Goal: Transaction & Acquisition: Purchase product/service

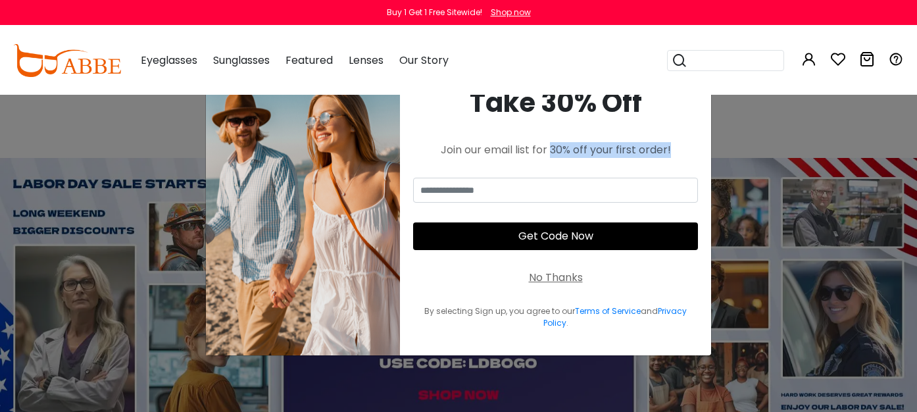
drag, startPoint x: 556, startPoint y: 151, endPoint x: 674, endPoint y: 151, distance: 117.8
click at [676, 151] on div "Join our email list for 30% off your first order!" at bounding box center [555, 150] width 285 height 16
copy div "30% off your first order!"
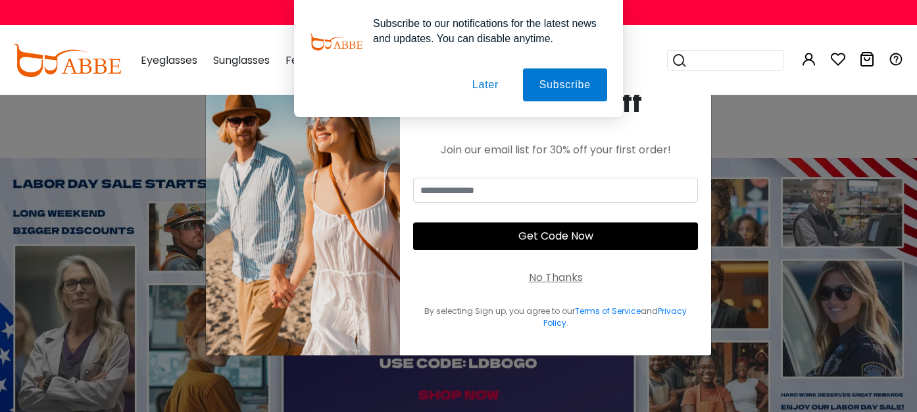
click at [74, 230] on div "× Take 30% Off Join our email list for 30% off your first order! Get Code Now N…" at bounding box center [458, 206] width 917 height 412
click at [484, 84] on button "Later" at bounding box center [485, 84] width 59 height 33
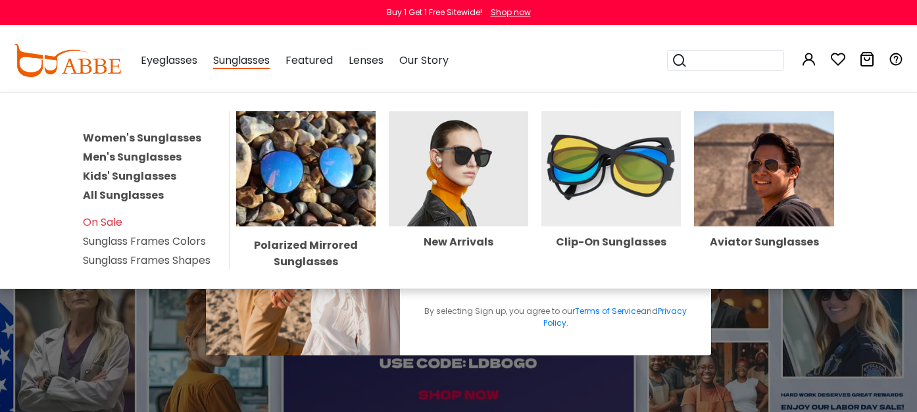
click at [247, 68] on span "Sunglasses" at bounding box center [241, 61] width 57 height 16
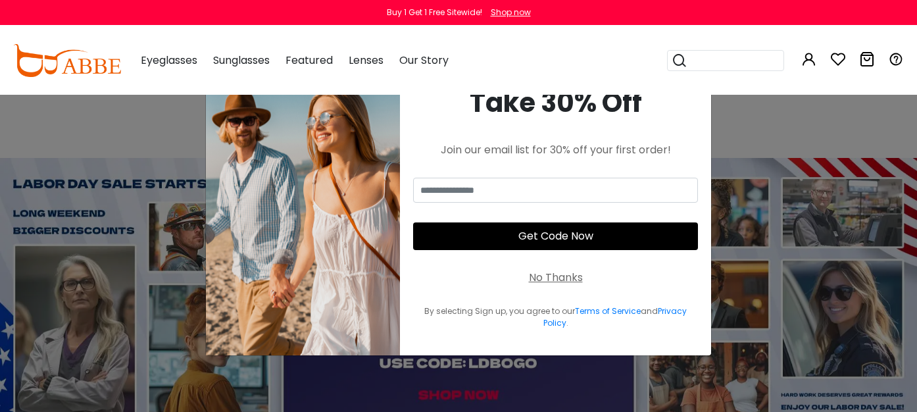
click at [682, 59] on icon at bounding box center [680, 60] width 16 height 18
click at [566, 280] on div "No Thanks" at bounding box center [556, 278] width 54 height 16
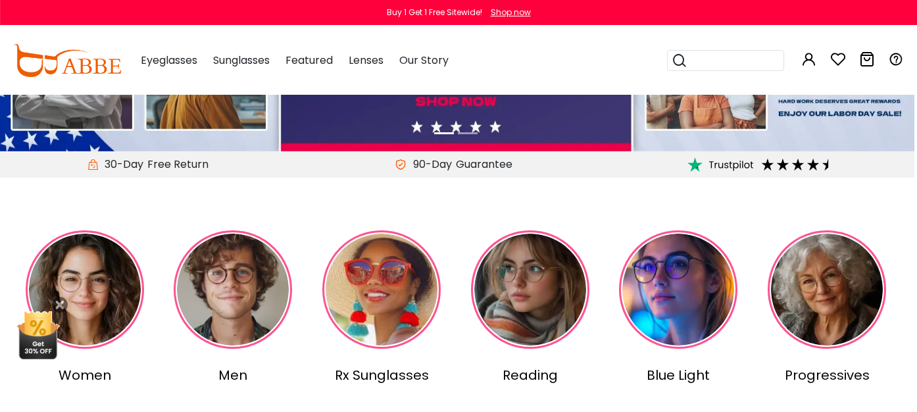
scroll to position [311, 3]
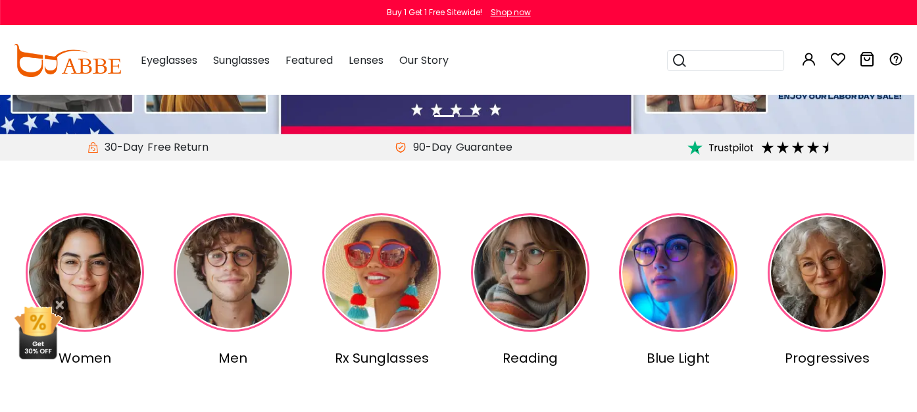
click at [379, 297] on img at bounding box center [381, 272] width 118 height 118
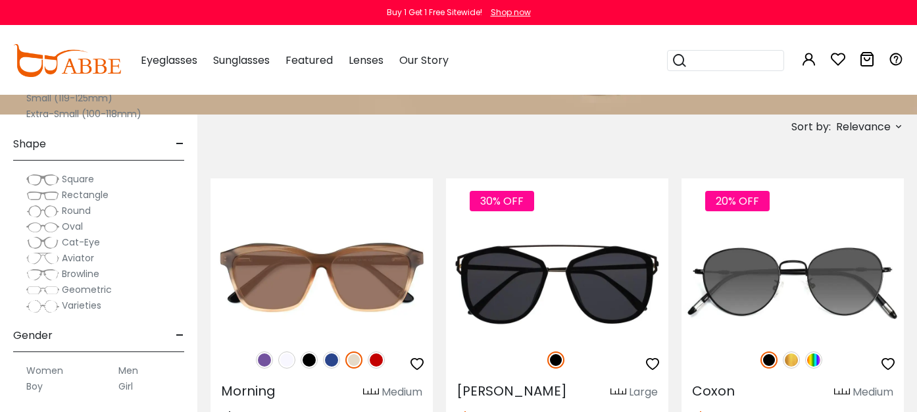
scroll to position [420, 0]
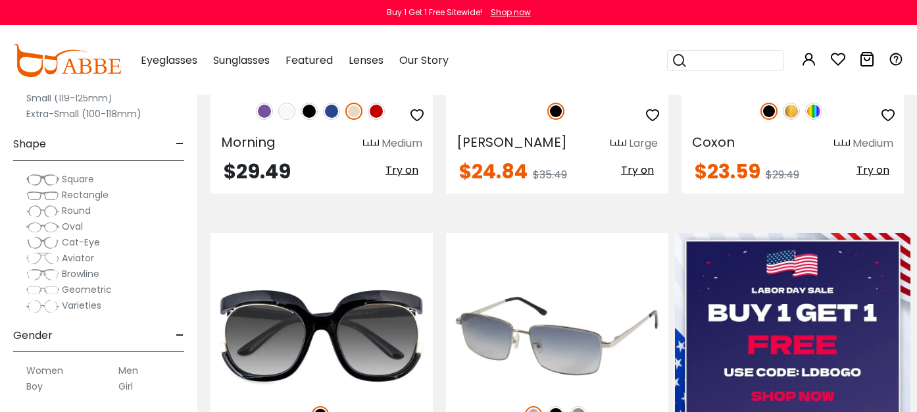
click at [571, 316] on img at bounding box center [557, 335] width 222 height 111
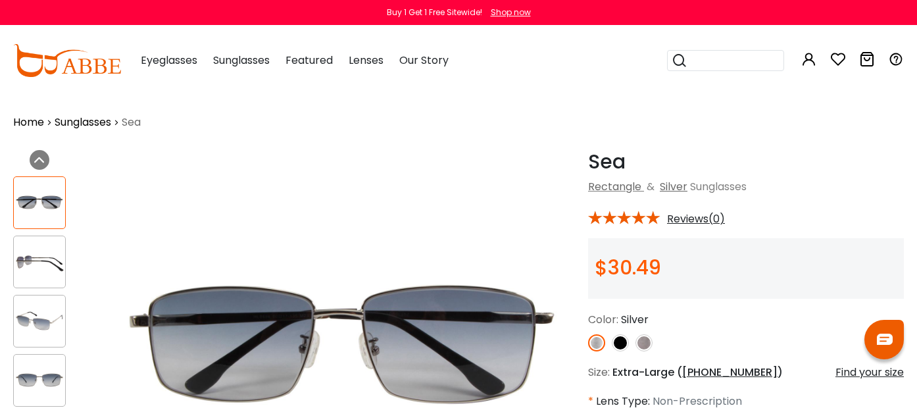
scroll to position [122, 0]
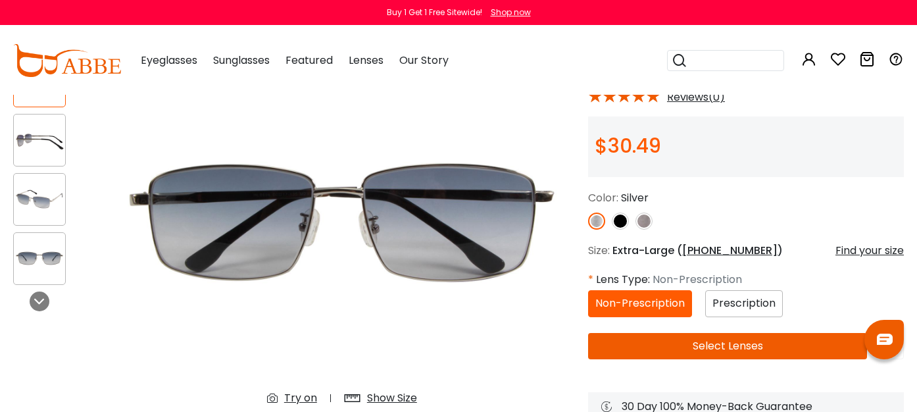
click at [647, 227] on img at bounding box center [644, 221] width 17 height 17
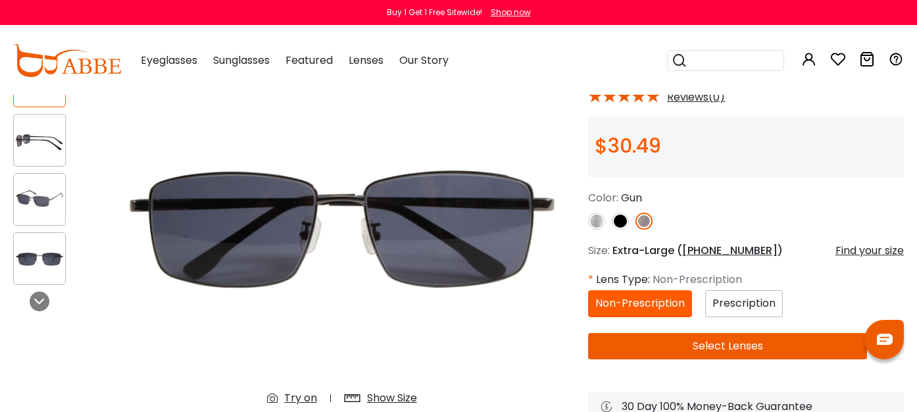
click at [641, 306] on span "Non-Prescription" at bounding box center [639, 302] width 89 height 15
click at [670, 336] on button "Select Lenses" at bounding box center [727, 346] width 279 height 26
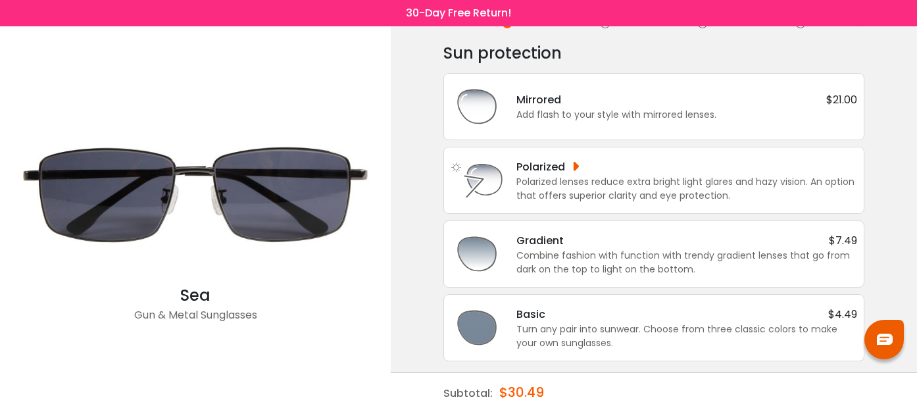
scroll to position [47, 0]
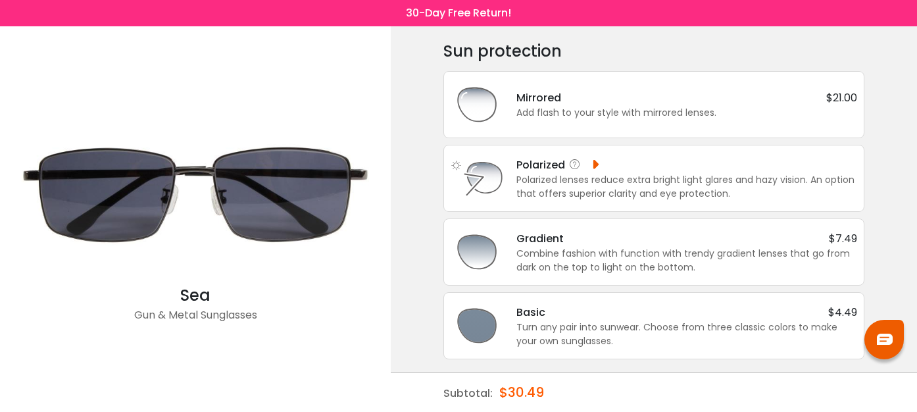
click at [638, 183] on div "Polarized lenses reduce extra bright light glares and hazy vision. An option th…" at bounding box center [686, 187] width 341 height 28
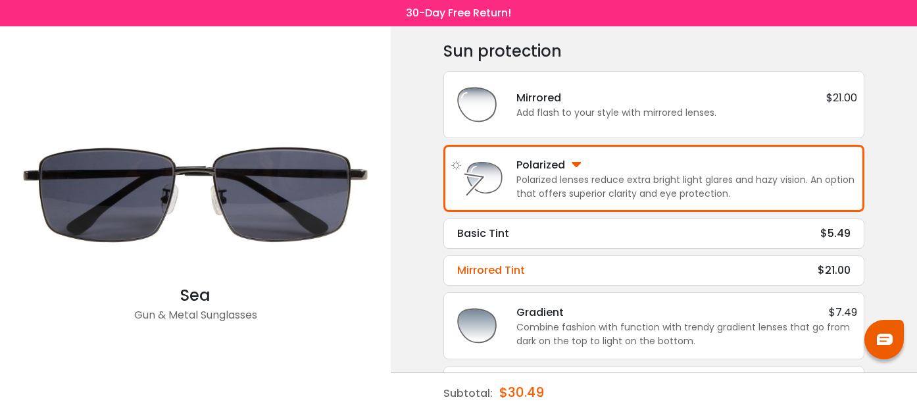
click at [638, 268] on div "Mirrored Tint $21.00" at bounding box center [653, 271] width 393 height 16
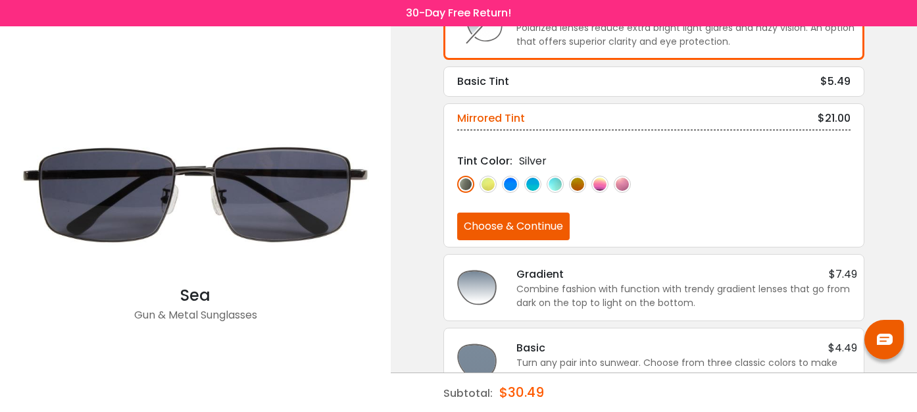
scroll to position [198, 0]
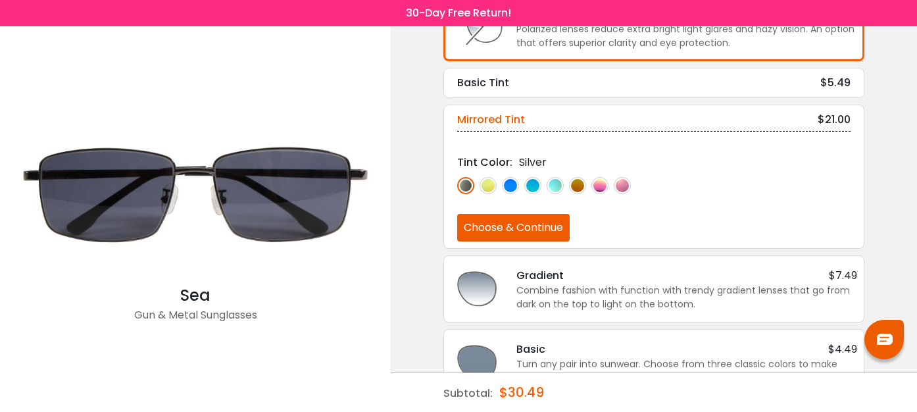
click at [514, 188] on img at bounding box center [510, 185] width 17 height 17
click at [534, 185] on img at bounding box center [532, 185] width 17 height 17
click at [557, 187] on img at bounding box center [555, 185] width 17 height 17
click at [578, 186] on img at bounding box center [577, 185] width 17 height 17
click at [466, 186] on img at bounding box center [465, 185] width 17 height 17
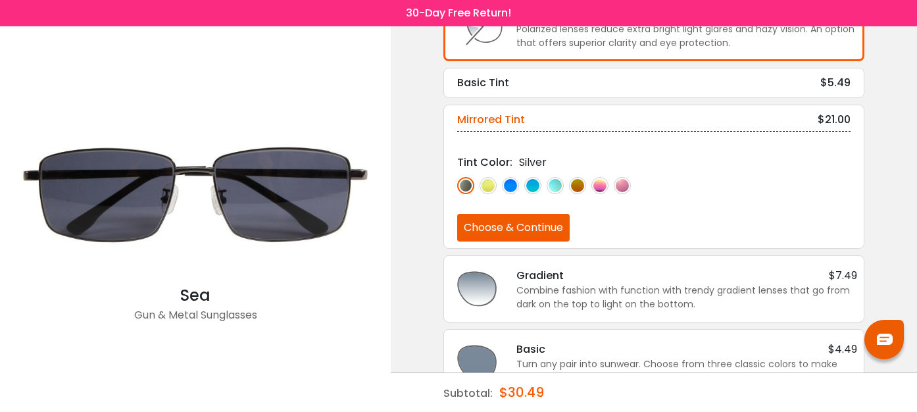
click at [516, 224] on button "Choose & Continue" at bounding box center [513, 228] width 113 height 28
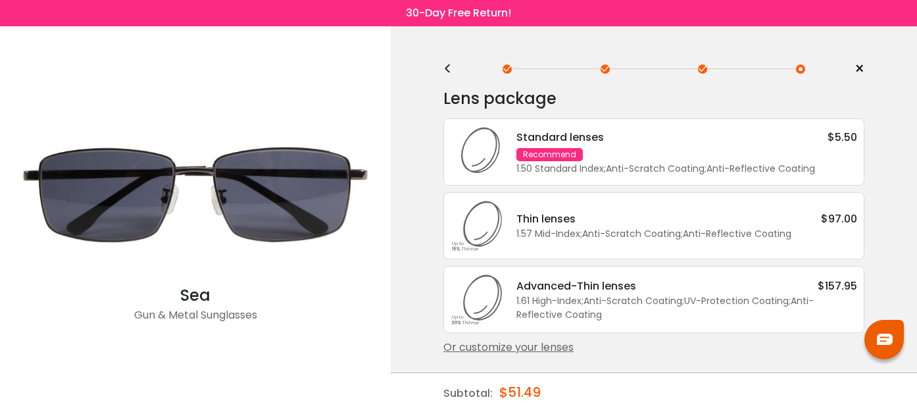
scroll to position [0, 0]
click at [737, 226] on div "Thin lenses $97.00" at bounding box center [686, 219] width 341 height 16
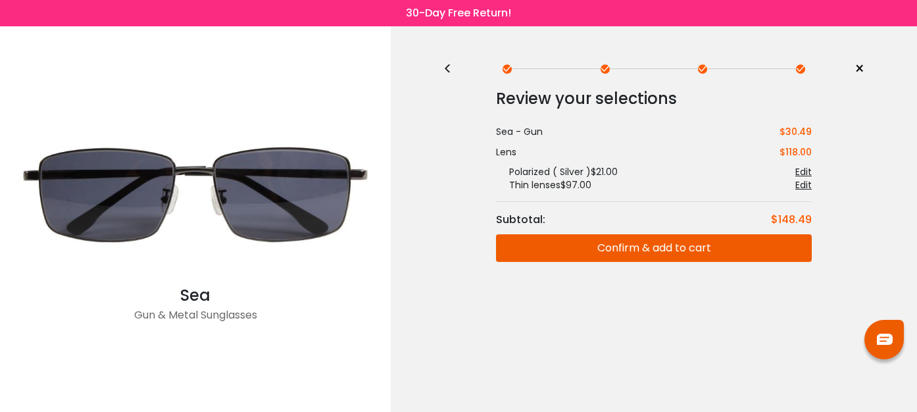
click at [731, 241] on button "Confirm & add to cart" at bounding box center [654, 248] width 316 height 28
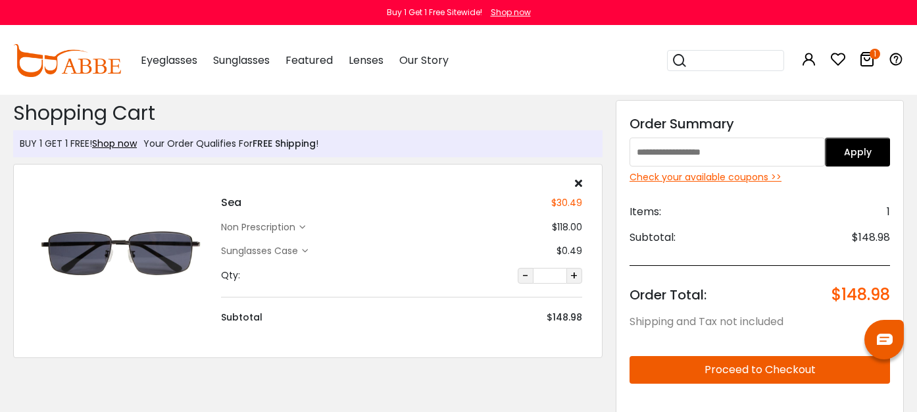
click at [671, 151] on input "text" at bounding box center [727, 152] width 195 height 29
paste input "**********"
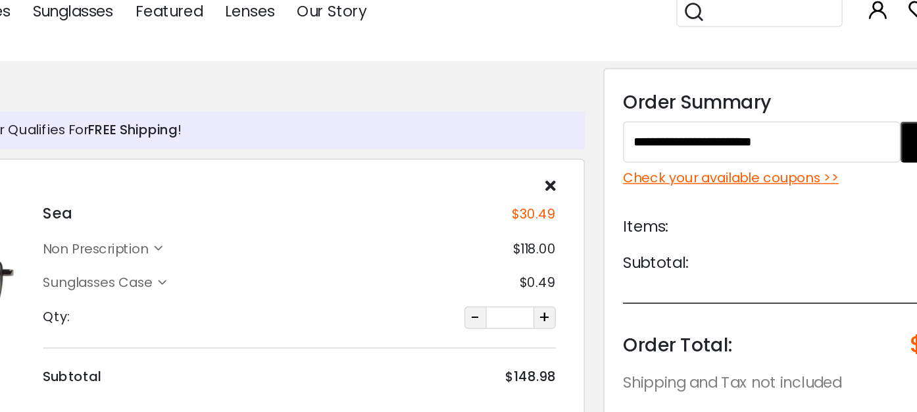
scroll to position [8, 0]
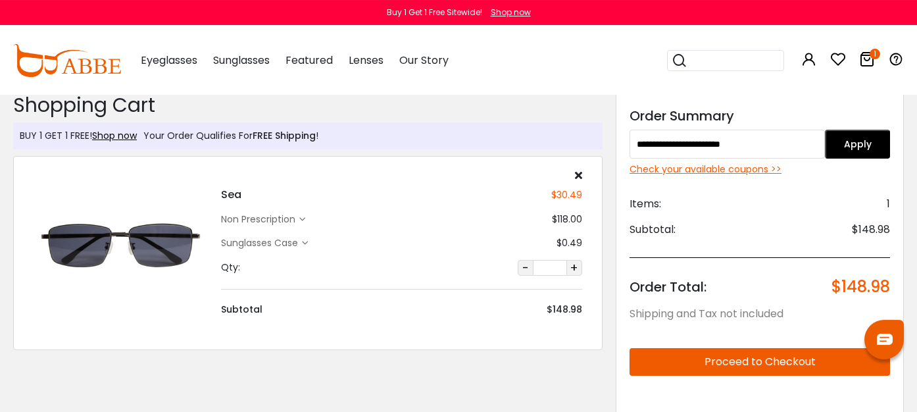
drag, startPoint x: 751, startPoint y: 145, endPoint x: 536, endPoint y: 133, distance: 215.5
click at [630, 133] on input "**********" at bounding box center [727, 144] width 195 height 29
paste input "text"
type input "*********"
click at [876, 149] on button "Apply" at bounding box center [857, 144] width 65 height 29
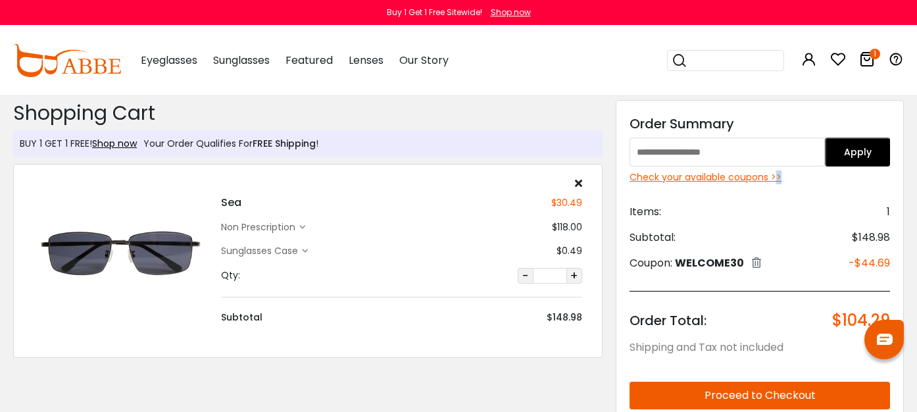
drag, startPoint x: 776, startPoint y: 176, endPoint x: 789, endPoint y: 175, distance: 12.6
click at [789, 175] on div "Check your available coupons >>" at bounding box center [760, 177] width 261 height 14
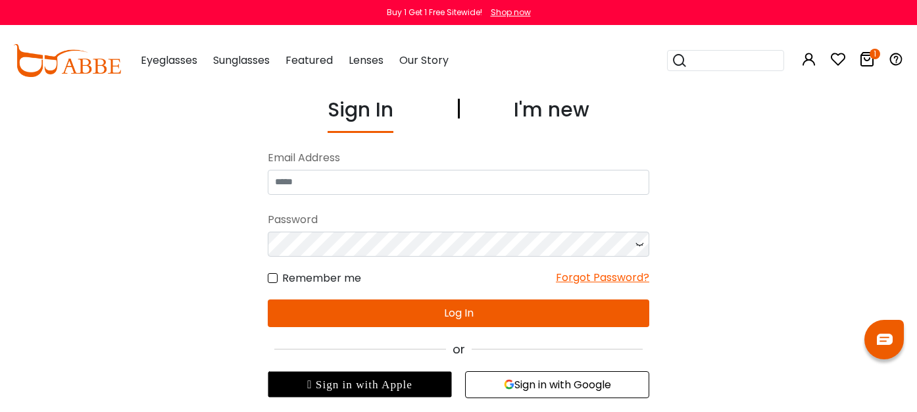
click at [873, 61] on icon at bounding box center [867, 59] width 16 height 16
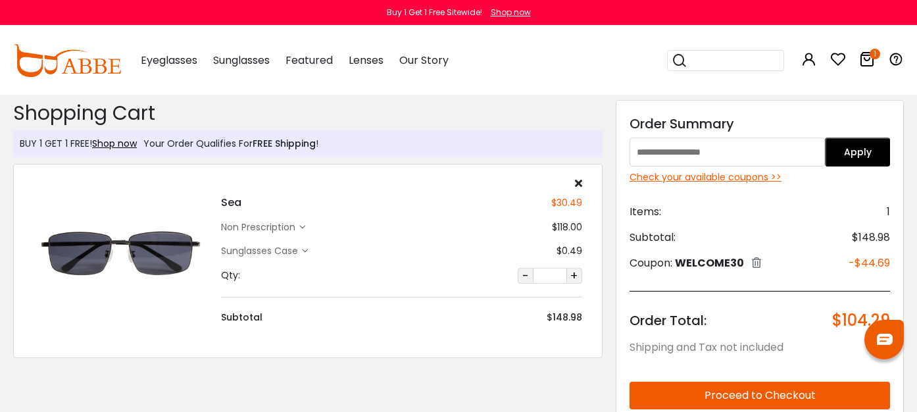
click at [699, 173] on div "Check your available coupons >>" at bounding box center [760, 177] width 261 height 14
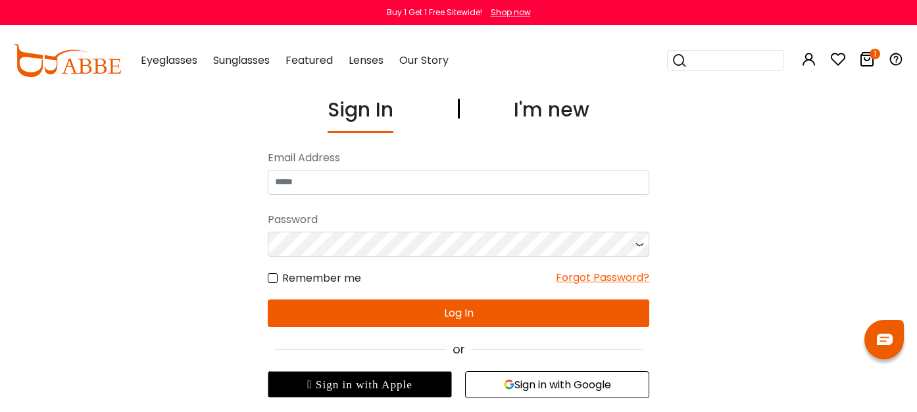
click at [867, 59] on icon at bounding box center [867, 59] width 16 height 16
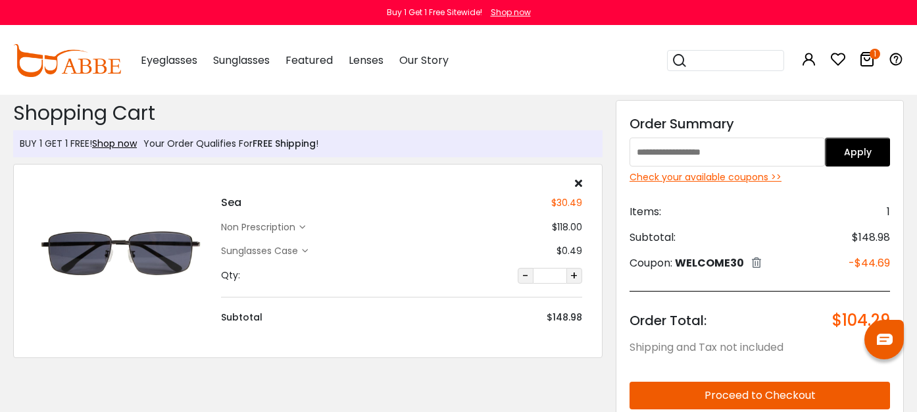
click at [721, 179] on div "Check your available coupons >>" at bounding box center [760, 177] width 261 height 14
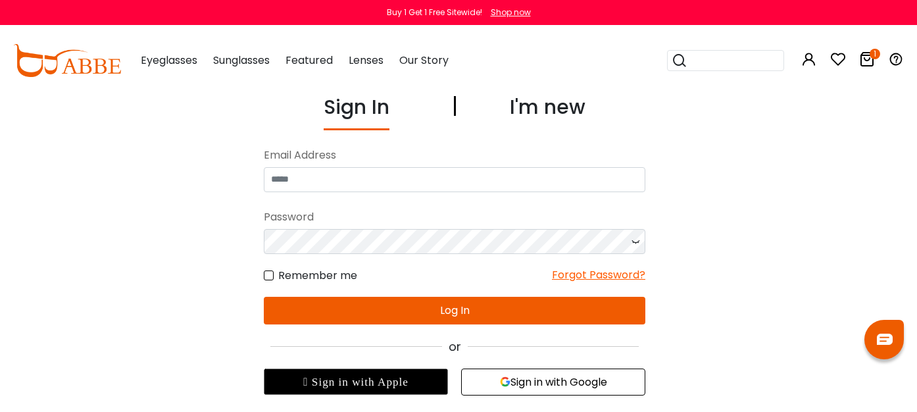
scroll to position [0, 4]
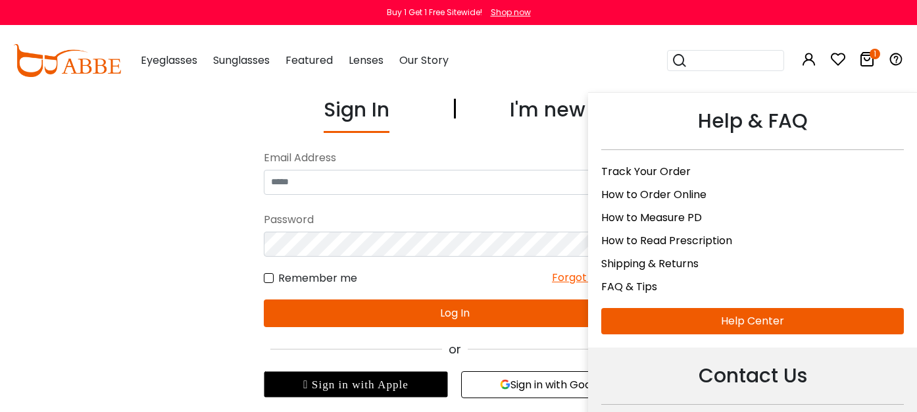
click at [879, 53] on icon "1" at bounding box center [875, 54] width 11 height 11
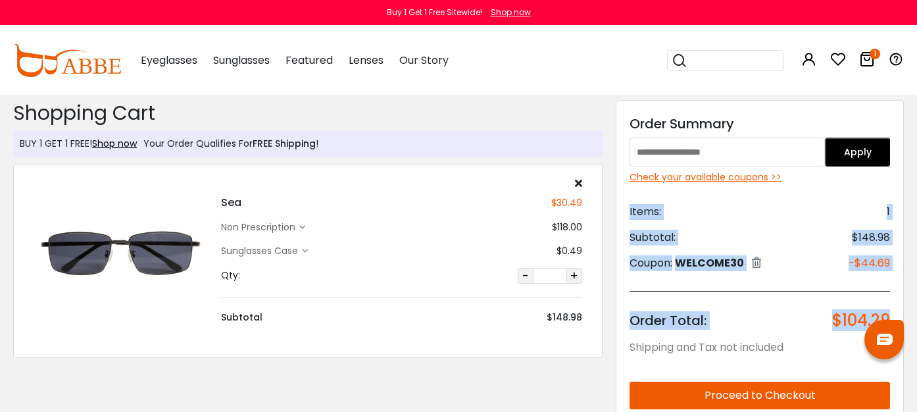
drag, startPoint x: 628, startPoint y: 212, endPoint x: 888, endPoint y: 318, distance: 281.5
click at [888, 318] on div "Discount Code: Order Summary Apply Check your available coupons >> Items: 1 Sub…" at bounding box center [760, 372] width 288 height 545
